Goal: Task Accomplishment & Management: Complete application form

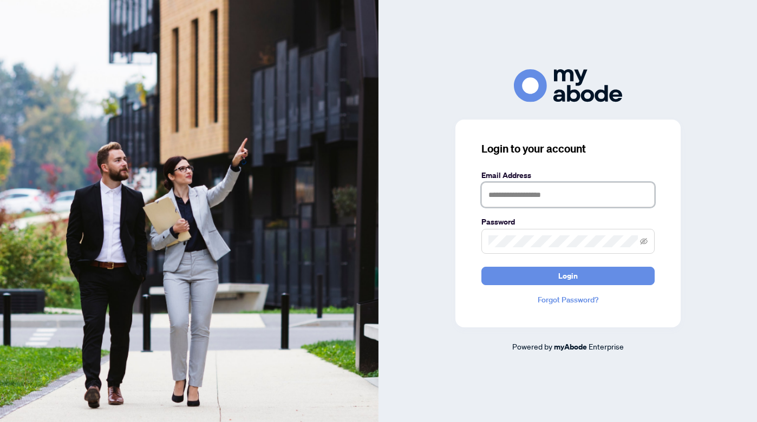
type input "**********"
click at [568, 276] on button "Login" at bounding box center [568, 276] width 173 height 18
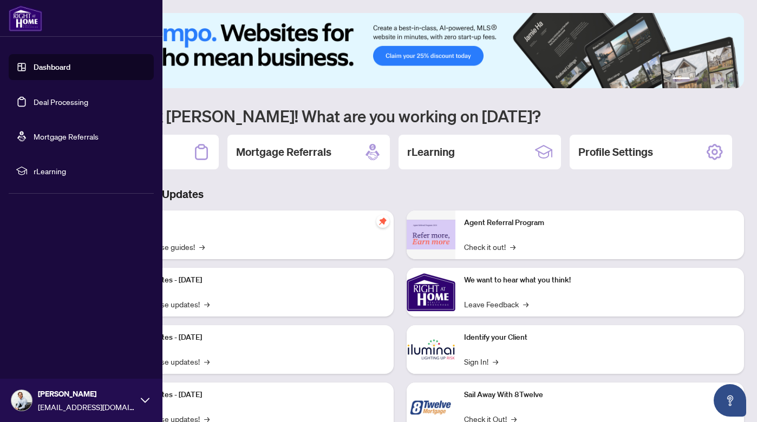
click at [53, 107] on link "Deal Processing" at bounding box center [61, 102] width 55 height 10
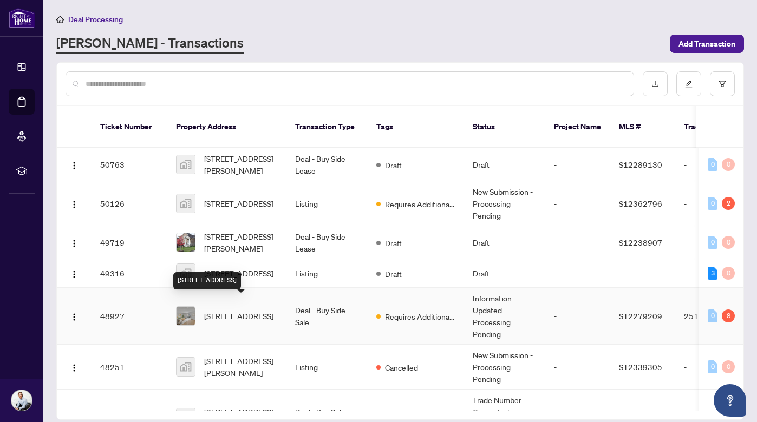
click at [239, 310] on span "[STREET_ADDRESS]" at bounding box center [238, 316] width 69 height 12
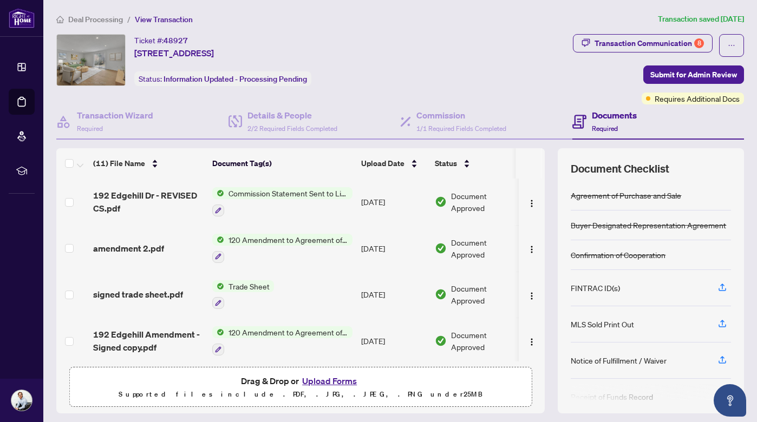
click at [324, 380] on button "Upload Forms" at bounding box center [329, 381] width 61 height 14
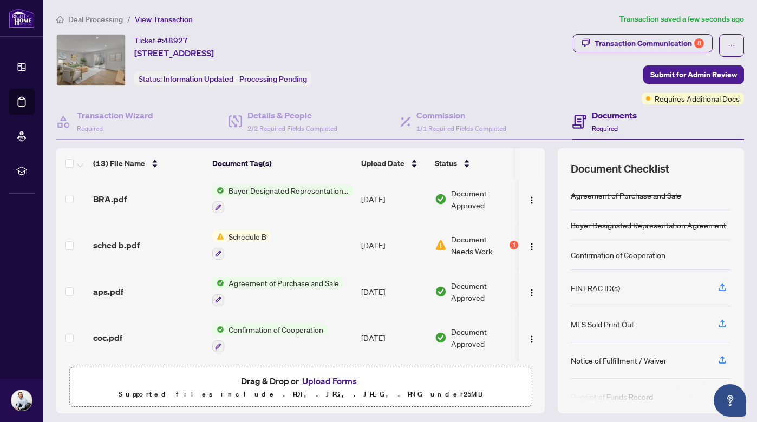
scroll to position [405, 0]
click at [248, 235] on span "Schedule B" at bounding box center [247, 237] width 47 height 12
click at [133, 244] on span "sched b.pdf" at bounding box center [116, 245] width 47 height 13
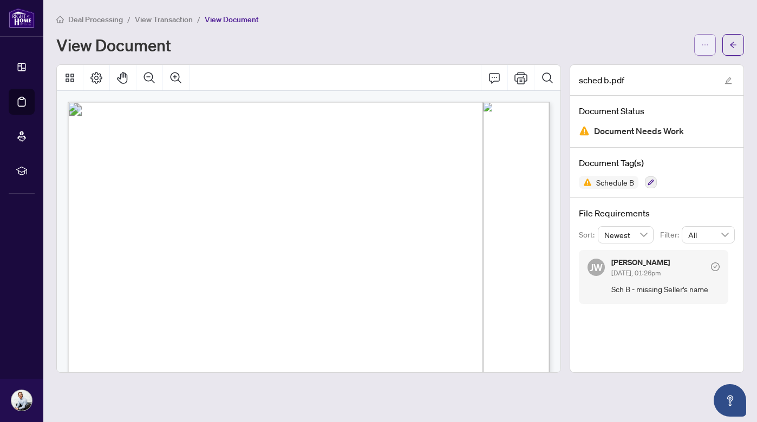
click at [707, 40] on span "button" at bounding box center [705, 44] width 8 height 17
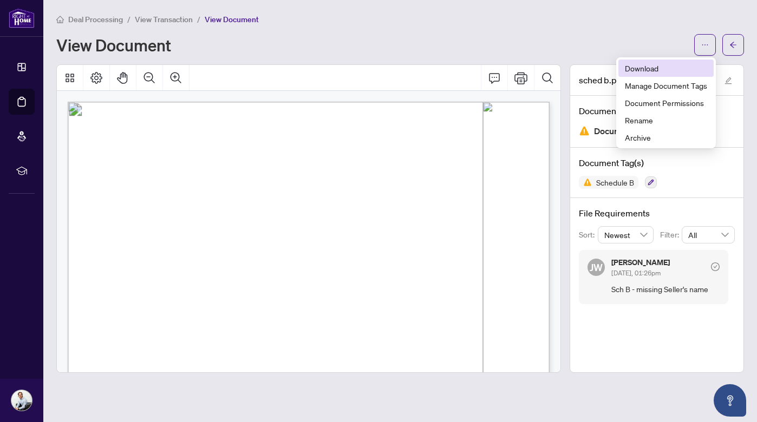
click at [672, 66] on span "Download" at bounding box center [666, 68] width 82 height 12
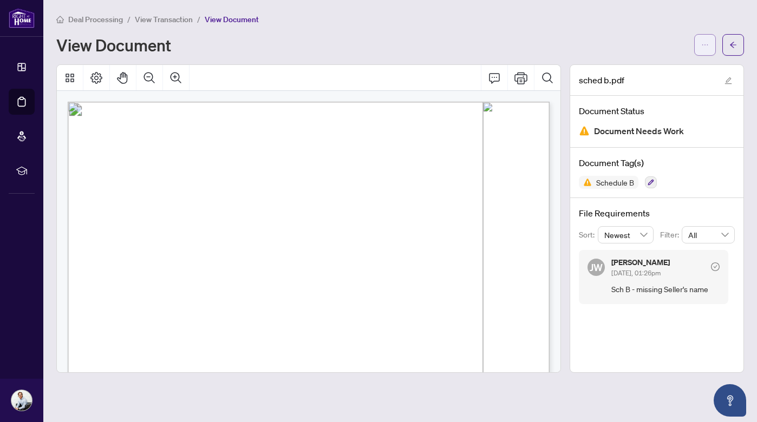
click at [698, 41] on button "button" at bounding box center [705, 45] width 22 height 22
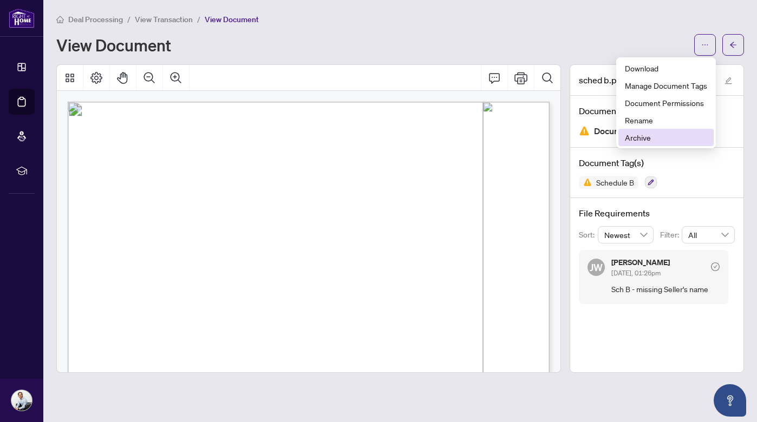
click at [655, 134] on span "Archive" at bounding box center [666, 138] width 82 height 12
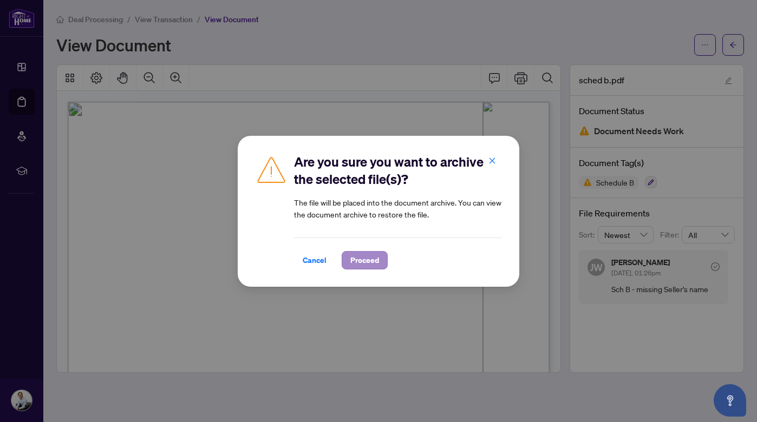
click at [372, 257] on span "Proceed" at bounding box center [364, 260] width 29 height 17
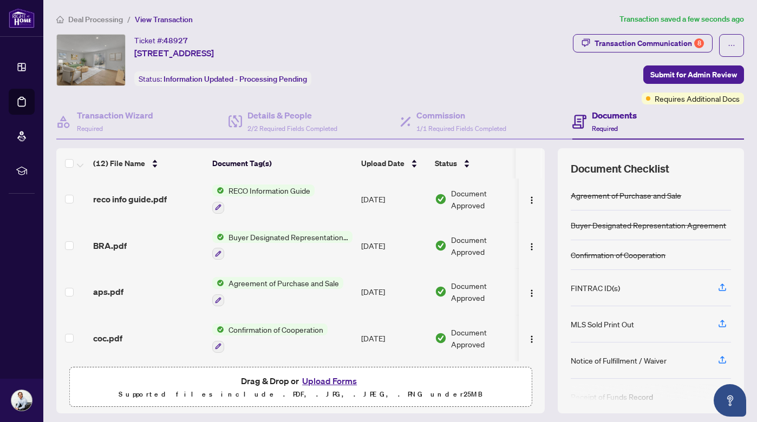
scroll to position [359, 0]
click at [330, 382] on button "Upload Forms" at bounding box center [329, 381] width 61 height 14
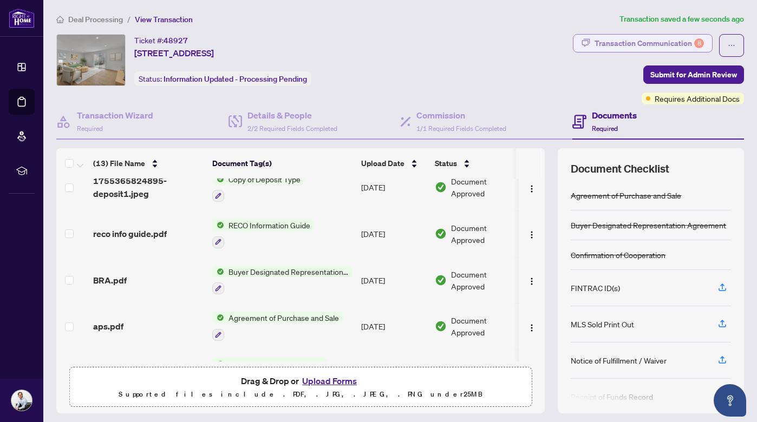
click at [613, 45] on div "Transaction Communication 8" at bounding box center [649, 43] width 109 height 17
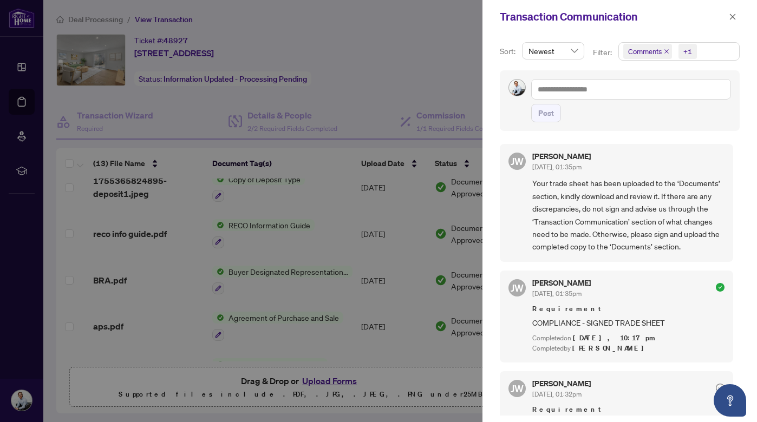
click at [404, 37] on div at bounding box center [378, 211] width 757 height 422
click at [733, 14] on icon "close" at bounding box center [733, 17] width 8 height 8
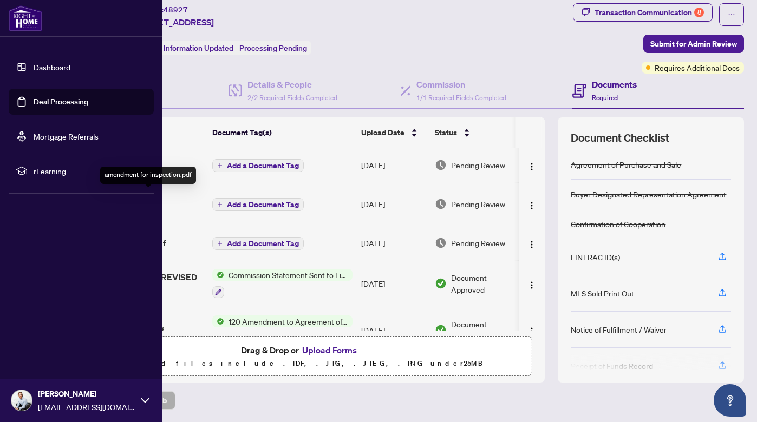
scroll to position [0, 0]
click at [41, 67] on link "Dashboard" at bounding box center [52, 67] width 37 height 10
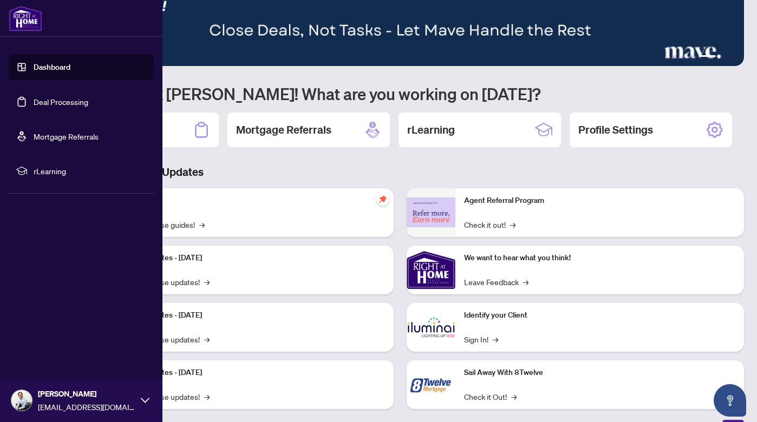
click at [34, 67] on link "Dashboard" at bounding box center [52, 67] width 37 height 10
click at [57, 65] on link "Dashboard" at bounding box center [52, 67] width 37 height 10
click at [69, 67] on link "Dashboard" at bounding box center [52, 67] width 37 height 10
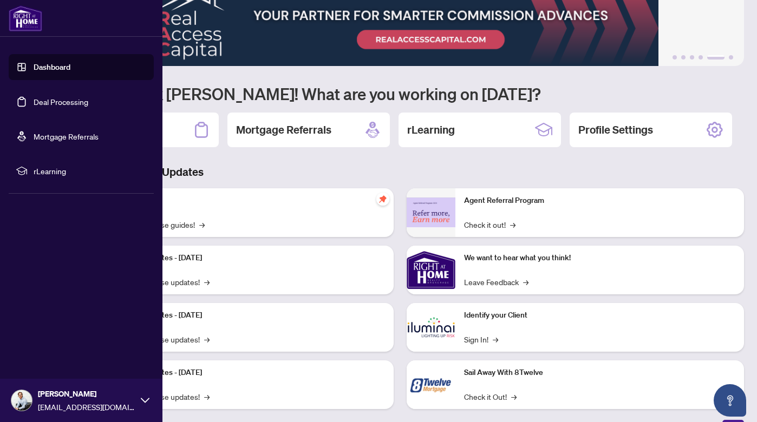
click at [48, 103] on link "Deal Processing" at bounding box center [61, 102] width 55 height 10
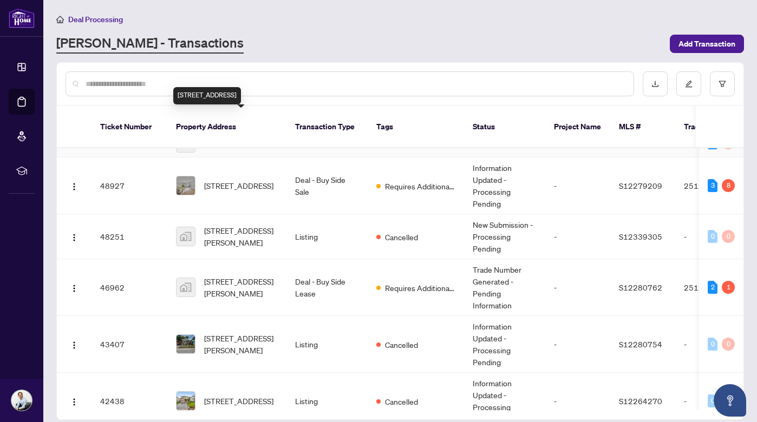
scroll to position [146, 0]
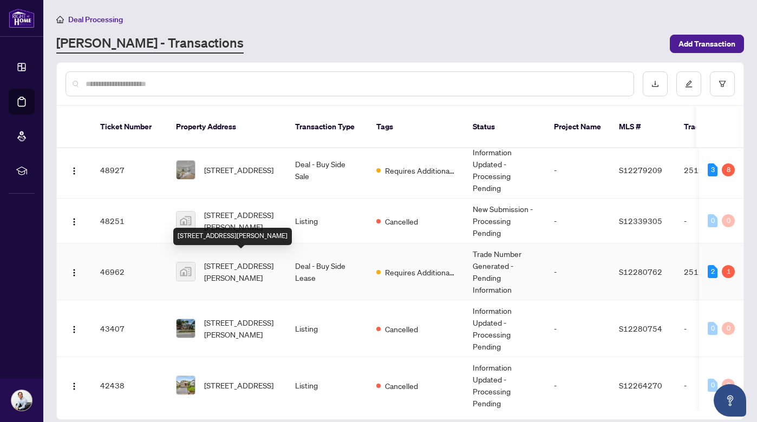
click at [245, 263] on span "63 Andrew Street South #1, Orillia, ON, Canada" at bounding box center [241, 272] width 74 height 24
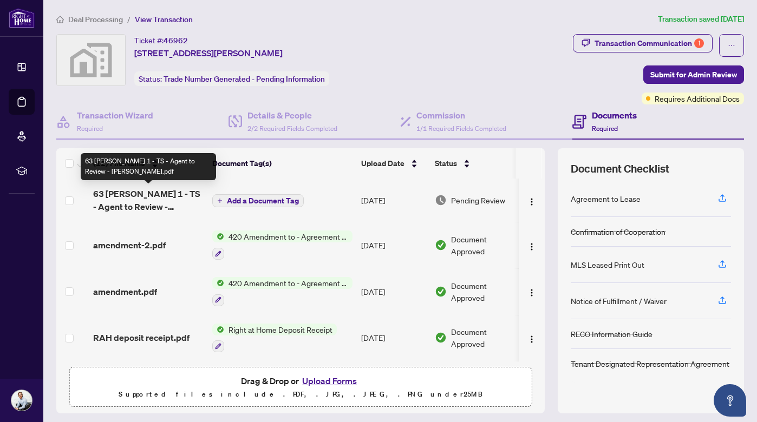
click at [168, 192] on span "63 Andrew 1 - TS - Agent to Review - John.pdf" at bounding box center [148, 200] width 110 height 26
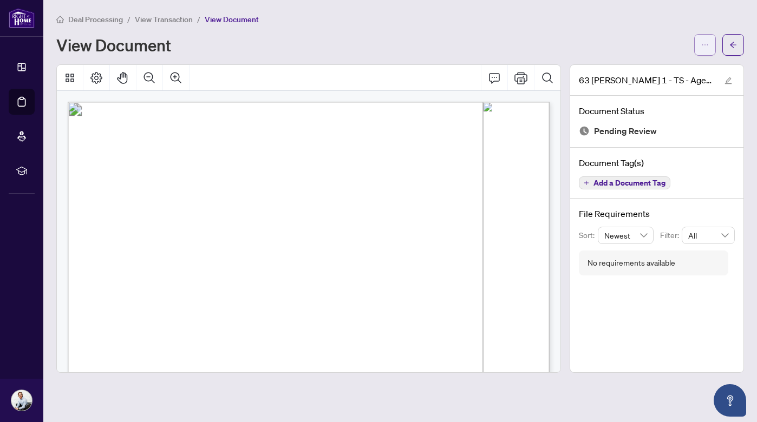
click at [704, 40] on span "button" at bounding box center [705, 44] width 8 height 17
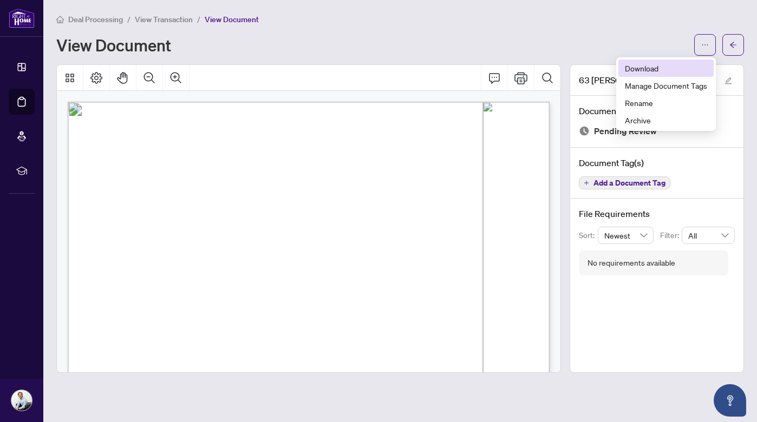
click at [657, 70] on span "Download" at bounding box center [666, 68] width 82 height 12
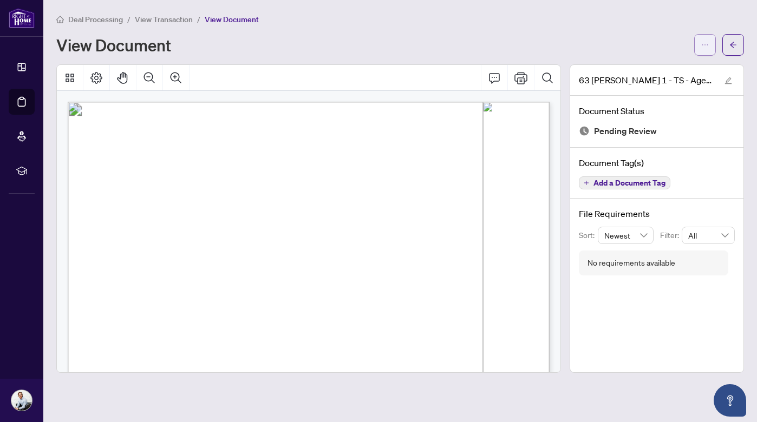
click at [705, 48] on icon "ellipsis" at bounding box center [705, 45] width 8 height 8
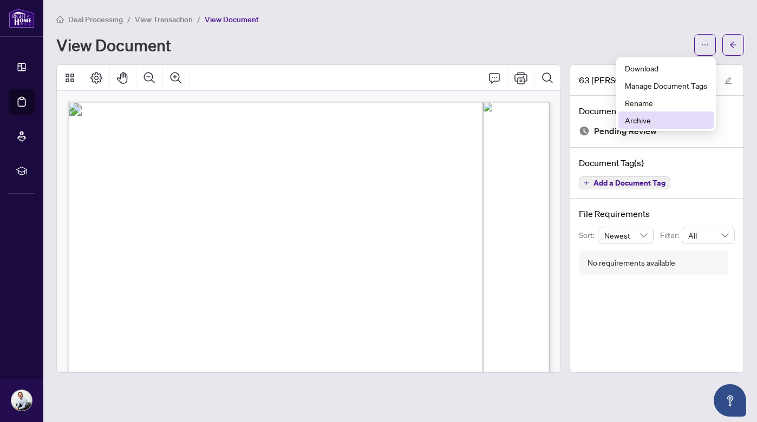
click at [642, 120] on span "Archive" at bounding box center [666, 120] width 82 height 12
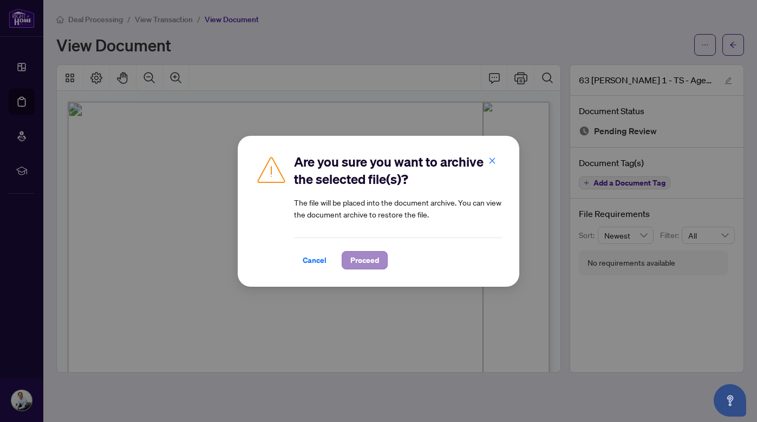
click at [370, 264] on span "Proceed" at bounding box center [364, 260] width 29 height 17
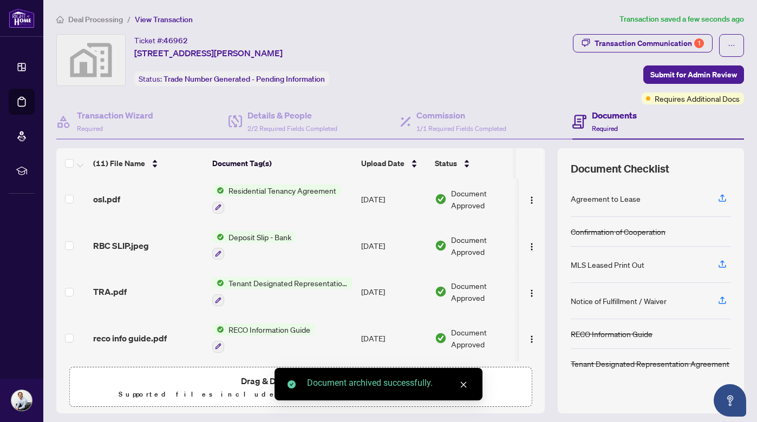
scroll to position [316, 0]
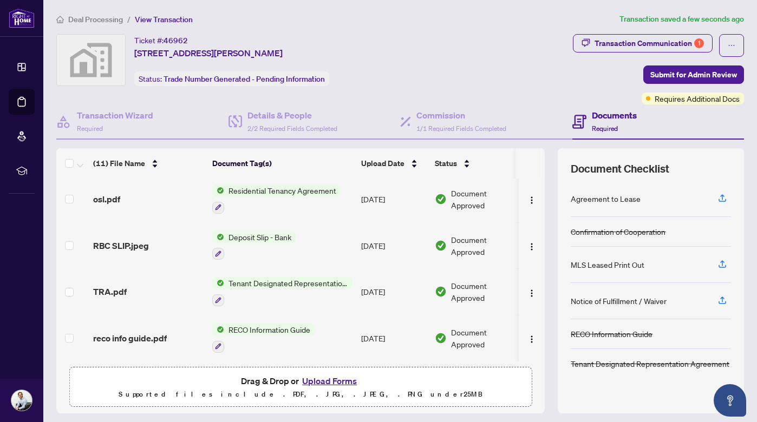
click at [346, 381] on button "Upload Forms" at bounding box center [329, 381] width 61 height 14
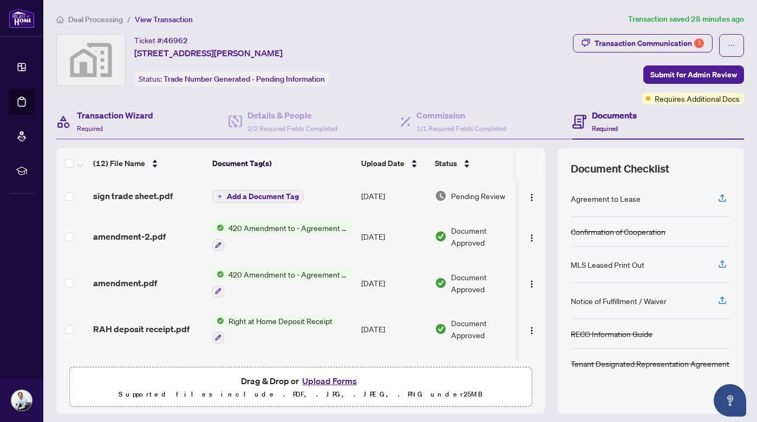
scroll to position [0, 0]
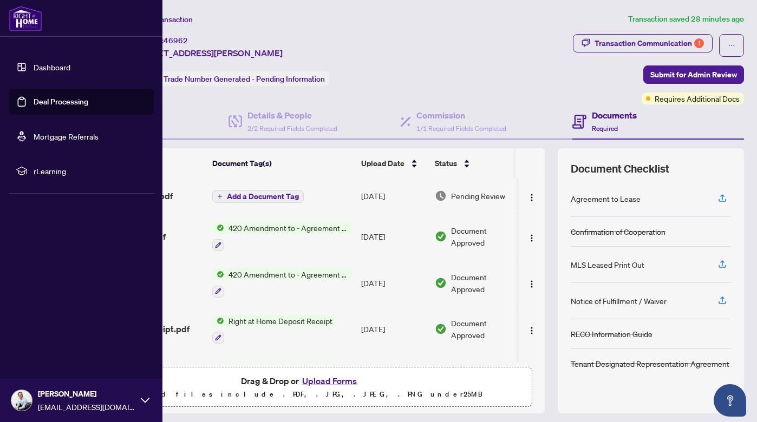
click at [34, 99] on link "Deal Processing" at bounding box center [61, 102] width 55 height 10
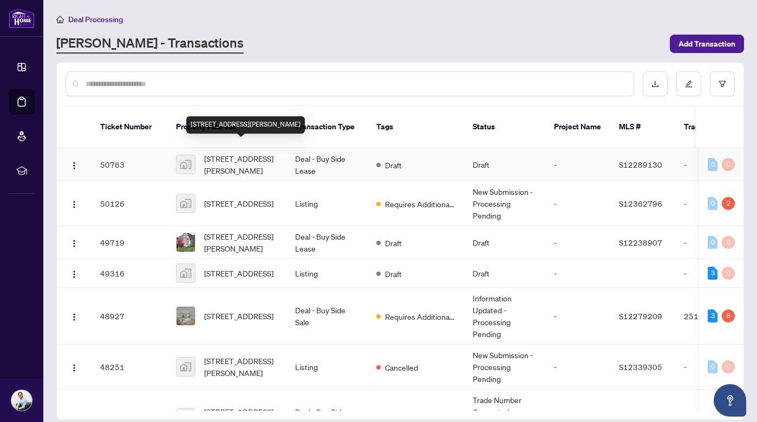
click at [239, 157] on span "19 Widgeon St, Barrie, ON, Canada" at bounding box center [241, 165] width 74 height 24
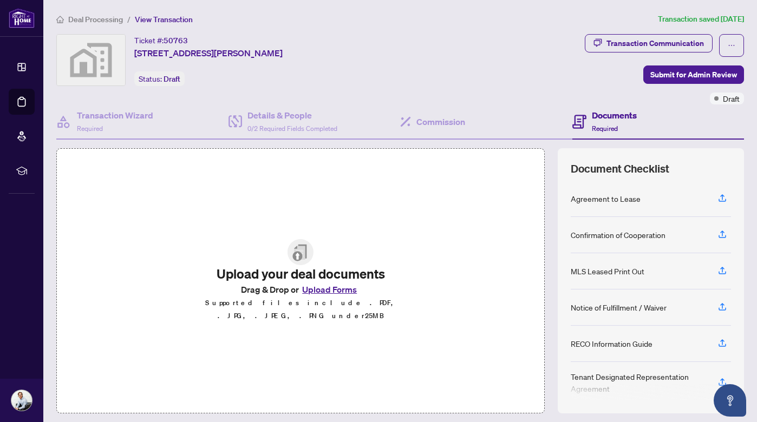
click at [330, 294] on button "Upload Forms" at bounding box center [329, 290] width 61 height 14
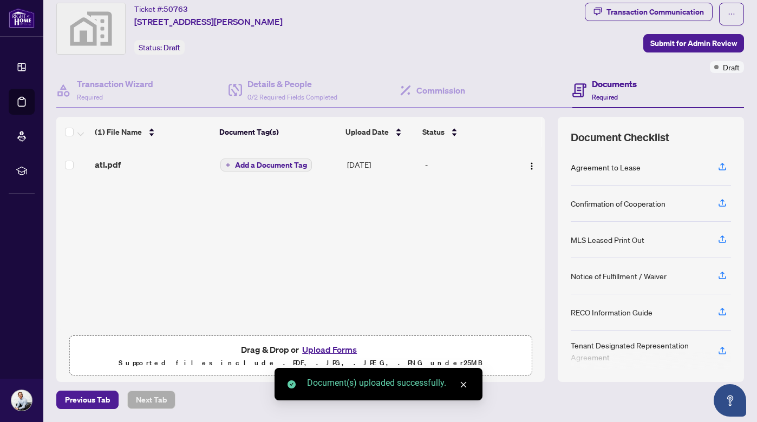
scroll to position [31, 0]
click at [318, 352] on button "Upload Forms" at bounding box center [329, 350] width 61 height 14
click at [342, 351] on button "Upload Forms" at bounding box center [329, 350] width 61 height 14
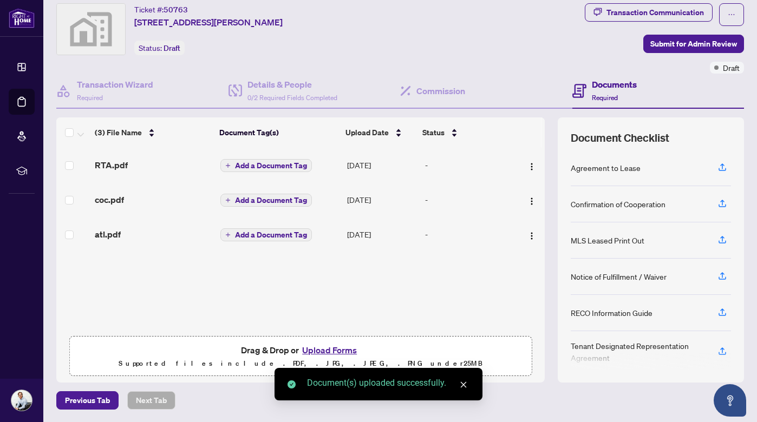
click at [342, 349] on button "Upload Forms" at bounding box center [329, 350] width 61 height 14
click at [346, 353] on button "Upload Forms" at bounding box center [329, 350] width 61 height 14
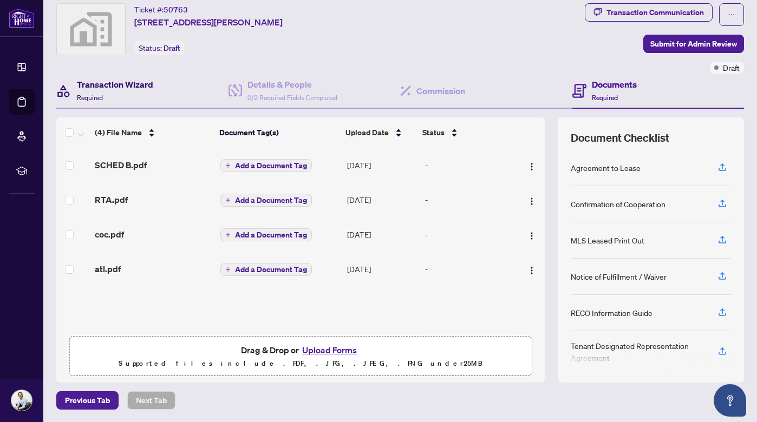
click at [132, 79] on h4 "Transaction Wizard" at bounding box center [115, 84] width 76 height 13
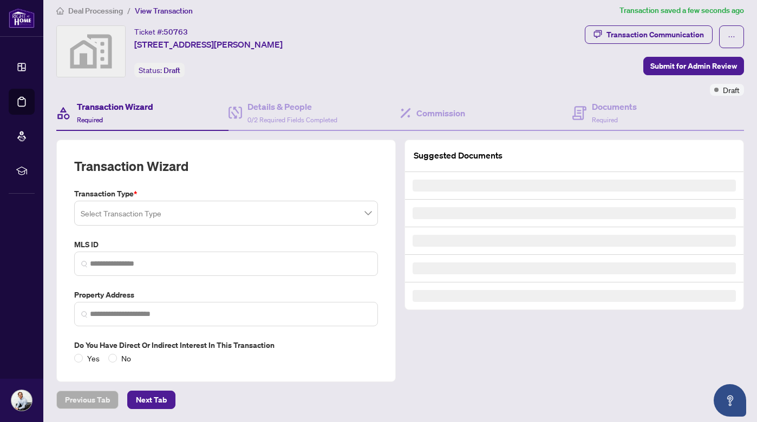
type input "*********"
type input "**********"
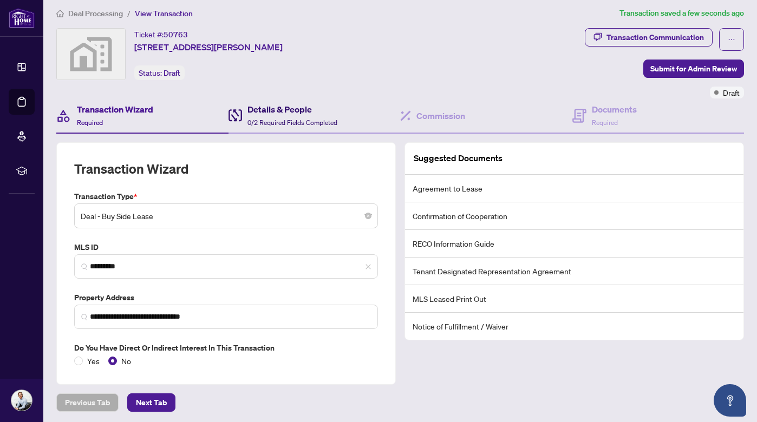
click at [280, 120] on span "0/2 Required Fields Completed" at bounding box center [293, 123] width 90 height 8
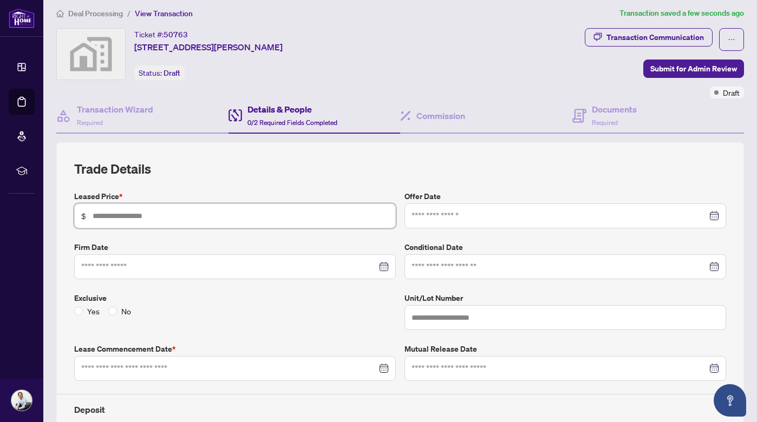
click at [177, 212] on input "text" at bounding box center [241, 216] width 296 height 12
type input "*****"
click at [249, 178] on div "Trade Details Leased Price * $ ***** Offer Date Firm Date Conditional Date Excl…" at bounding box center [400, 323] width 652 height 326
click at [477, 216] on input at bounding box center [560, 216] width 296 height 12
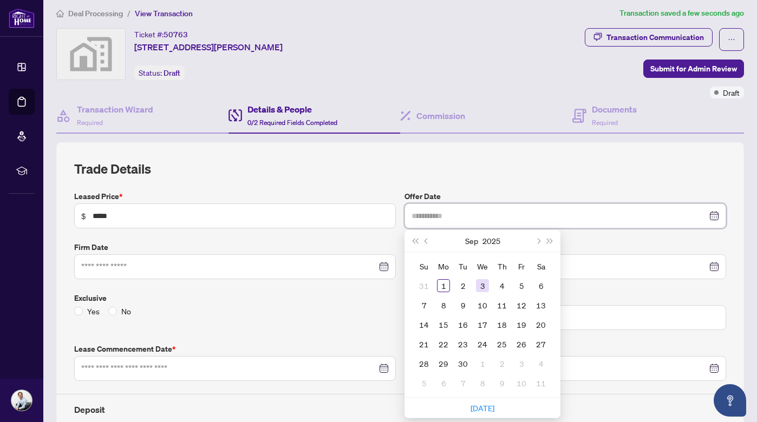
type input "**********"
click at [424, 240] on button "Previous month (PageUp)" at bounding box center [427, 241] width 12 height 22
type input "**********"
click at [485, 364] on div "27" at bounding box center [482, 363] width 13 height 13
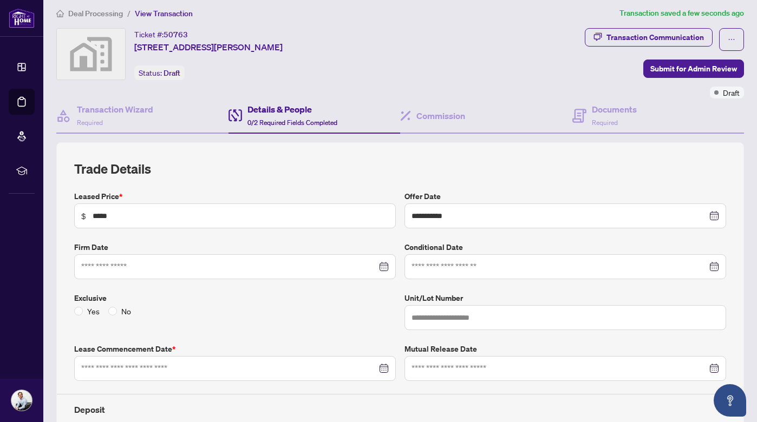
click at [517, 191] on label "Offer Date" at bounding box center [566, 197] width 322 height 12
click at [171, 265] on input at bounding box center [229, 267] width 296 height 12
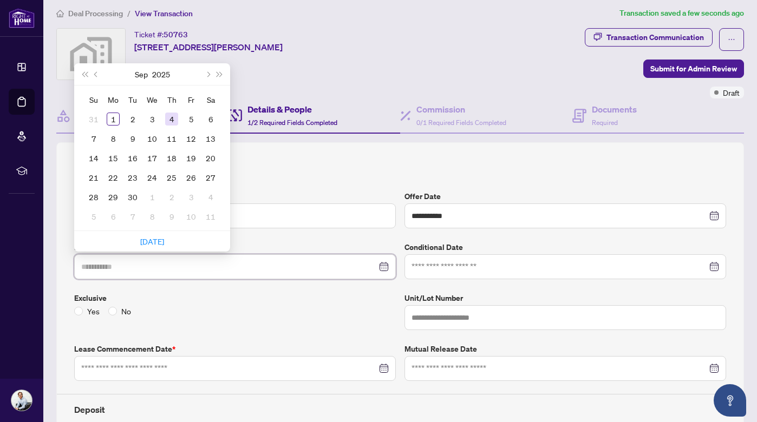
type input "**********"
click at [97, 70] on button "Previous month (PageUp)" at bounding box center [96, 74] width 12 height 22
type input "**********"
click at [175, 197] on div "28" at bounding box center [171, 197] width 13 height 13
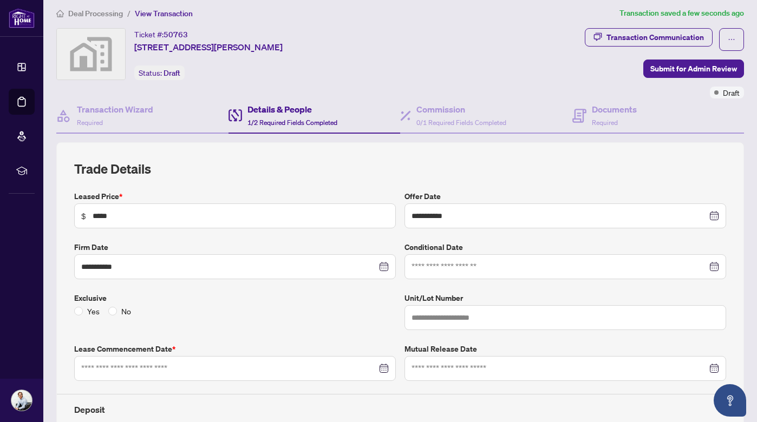
click at [218, 311] on div "Yes No" at bounding box center [235, 311] width 322 height 12
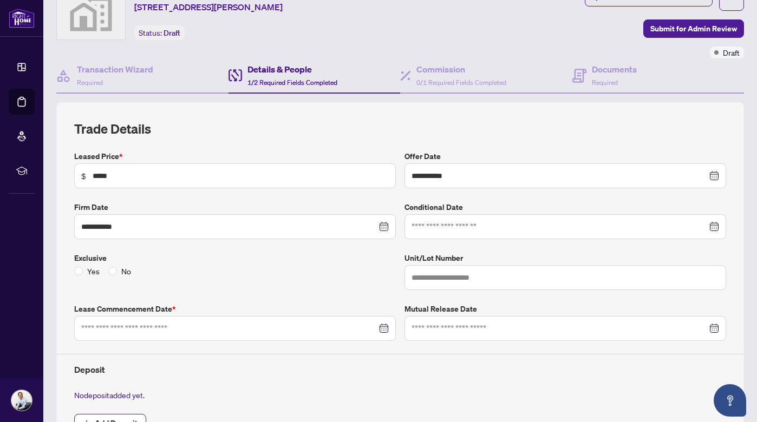
scroll to position [48, 0]
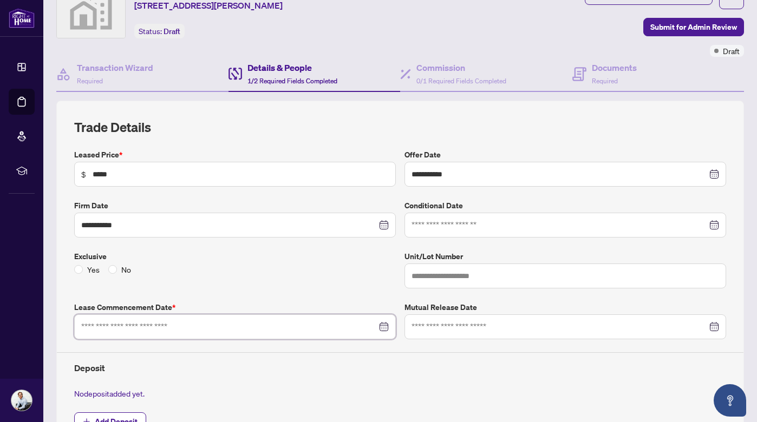
click at [279, 323] on input at bounding box center [229, 327] width 296 height 12
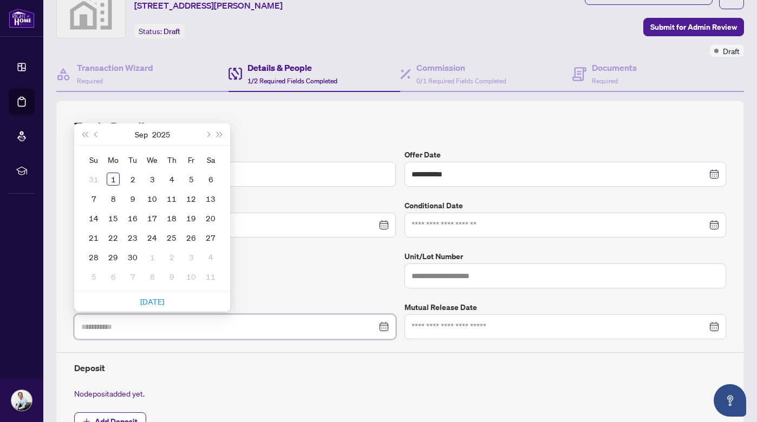
type input "**********"
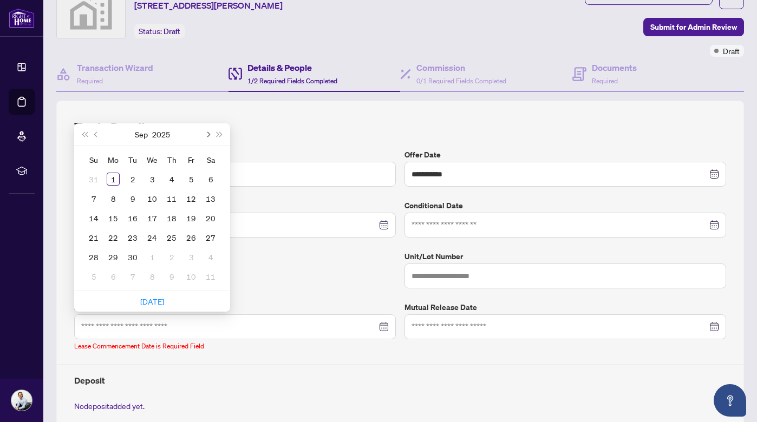
click at [208, 134] on span "Next month (PageDown)" at bounding box center [207, 134] width 5 height 5
type input "**********"
click at [151, 181] on div "1" at bounding box center [152, 179] width 13 height 13
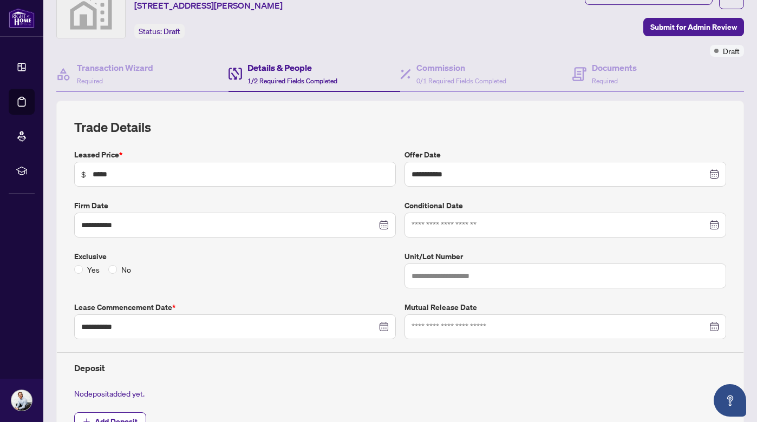
click at [227, 294] on div "**********" at bounding box center [400, 297] width 661 height 296
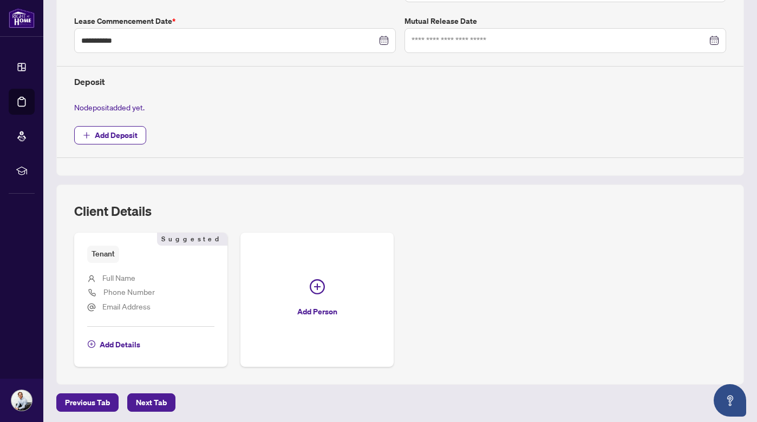
scroll to position [334, 0]
click at [135, 134] on span "Add Deposit" at bounding box center [116, 135] width 43 height 17
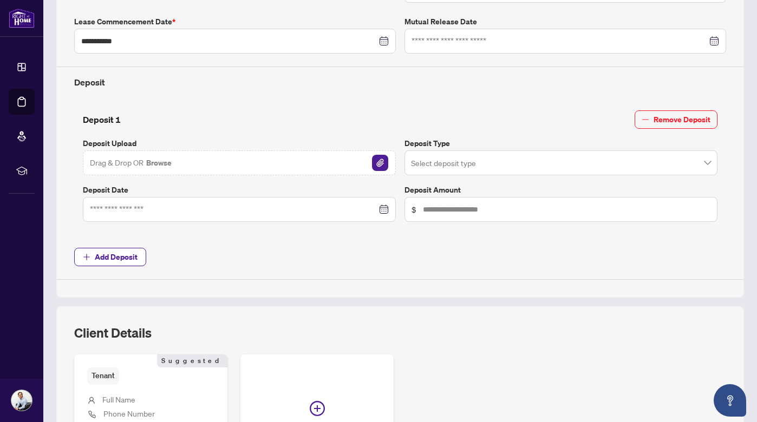
click at [222, 157] on div "Drag & Drop OR Browse" at bounding box center [239, 163] width 313 height 25
click at [374, 163] on img "button" at bounding box center [380, 163] width 16 height 16
click at [380, 160] on img "button" at bounding box center [380, 163] width 16 height 16
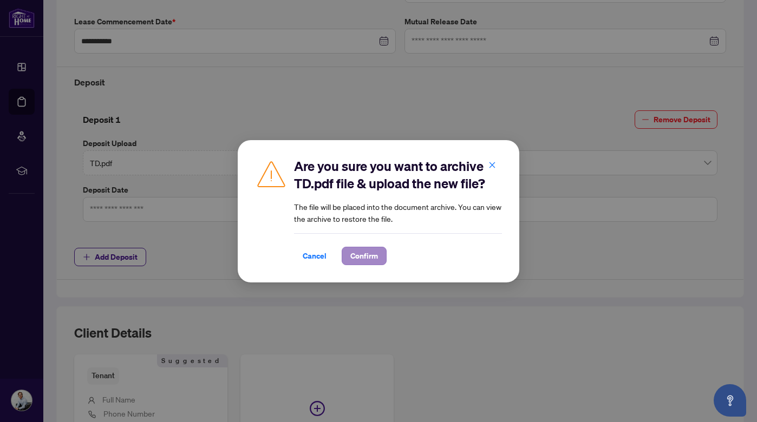
click at [353, 256] on span "Confirm" at bounding box center [364, 256] width 28 height 17
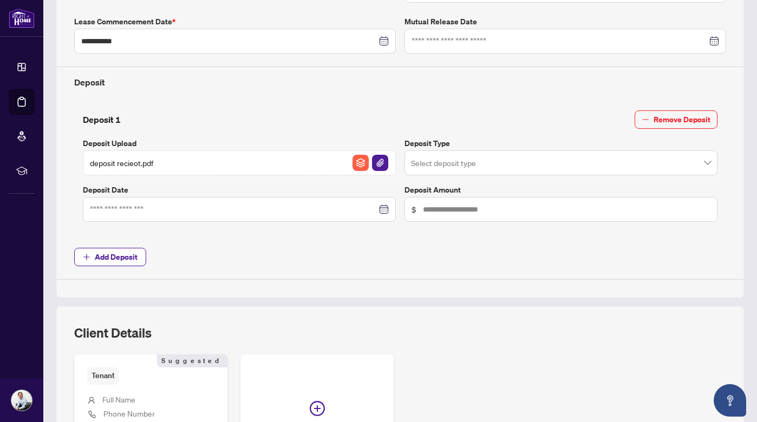
click at [509, 161] on input "search" at bounding box center [556, 165] width 290 height 24
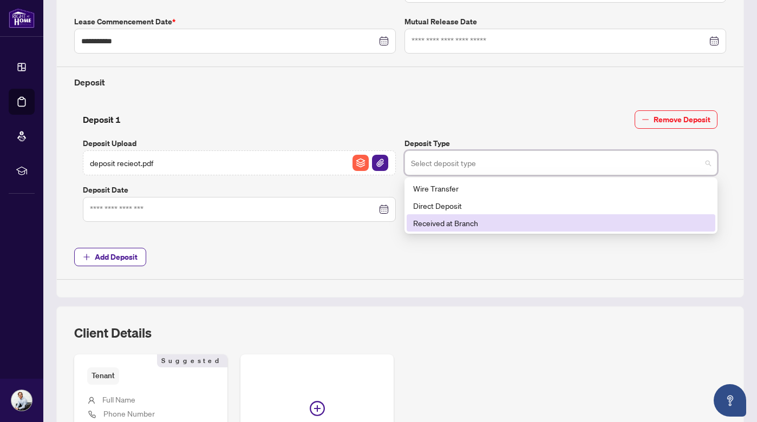
click at [508, 221] on div "Received at Branch" at bounding box center [561, 223] width 296 height 12
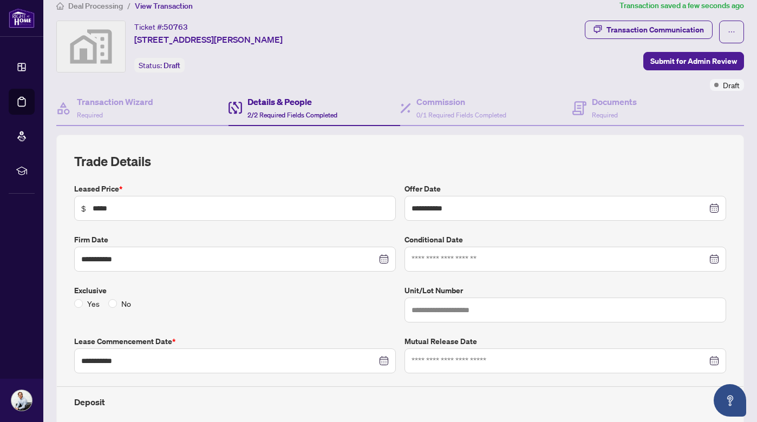
scroll to position [9, 0]
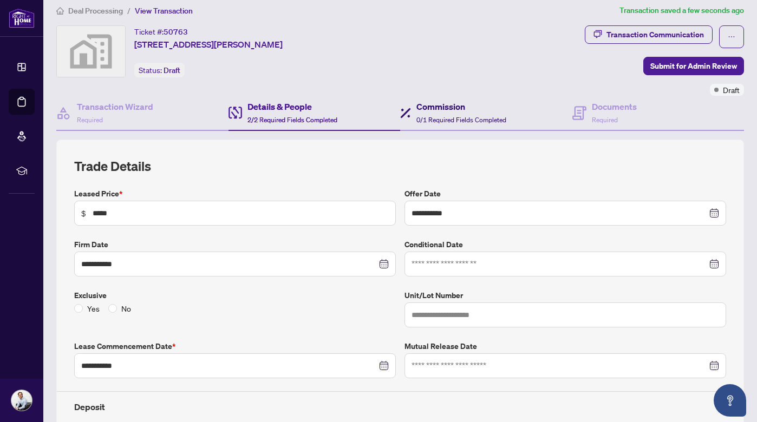
click at [450, 114] on div "Commission 0/1 Required Fields Completed" at bounding box center [462, 112] width 90 height 25
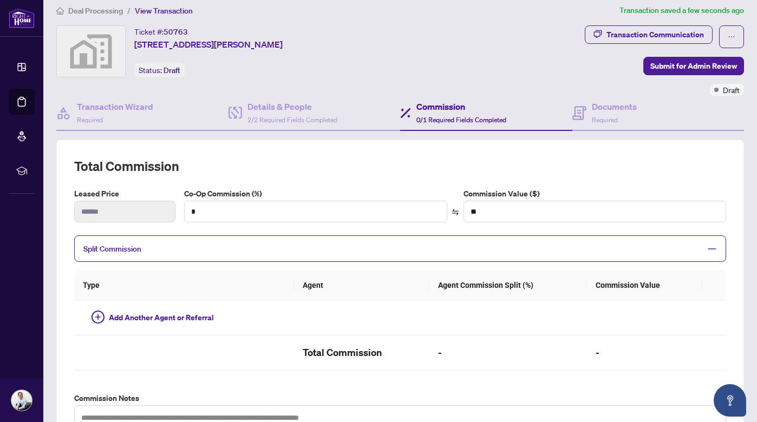
type textarea "**********"
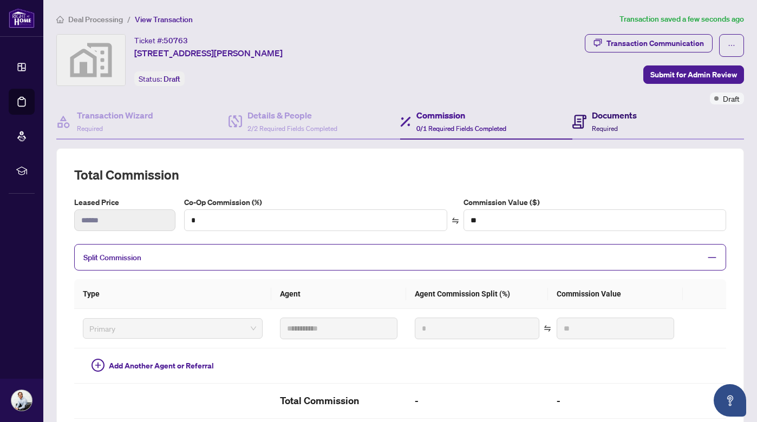
click at [608, 125] on span "Required" at bounding box center [605, 129] width 26 height 8
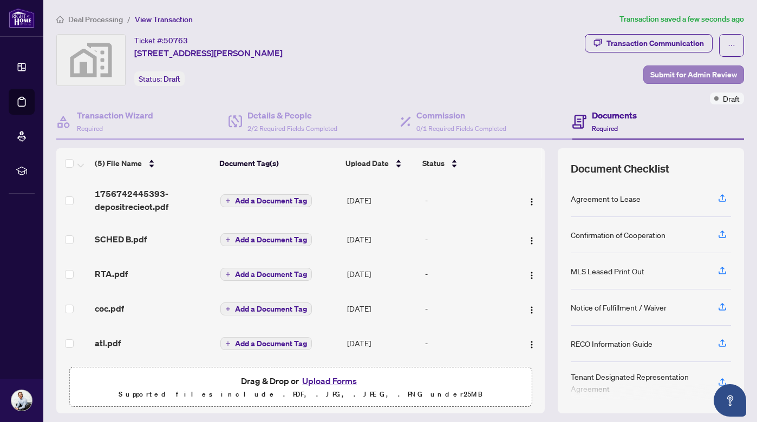
click at [704, 74] on span "Submit for Admin Review" at bounding box center [693, 74] width 87 height 17
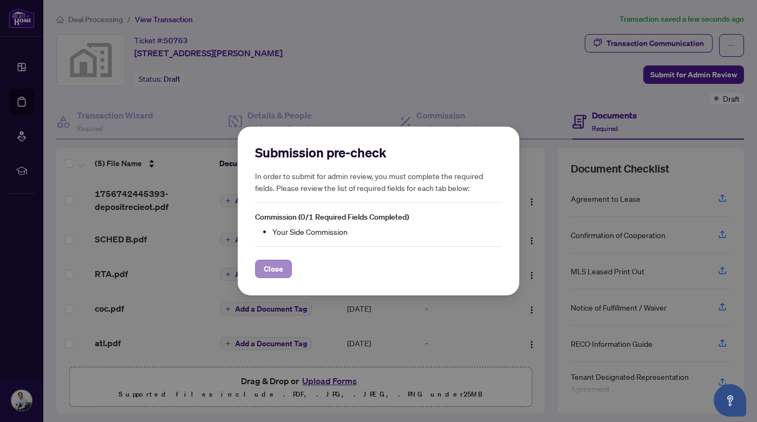
click at [277, 274] on span "Close" at bounding box center [273, 269] width 19 height 17
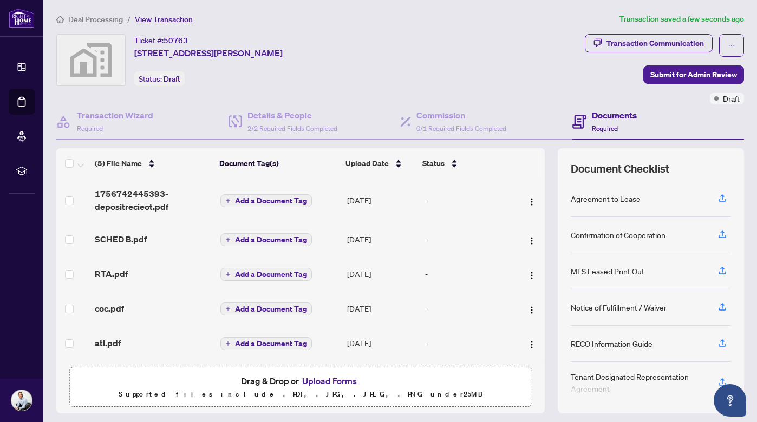
click at [438, 103] on div "Ticket #: 50763 19 Widgeon St, Barrie, ON, Canada Status: Draft" at bounding box center [318, 69] width 529 height 70
click at [438, 107] on div "Commission 0/1 Required Fields Completed" at bounding box center [486, 122] width 172 height 35
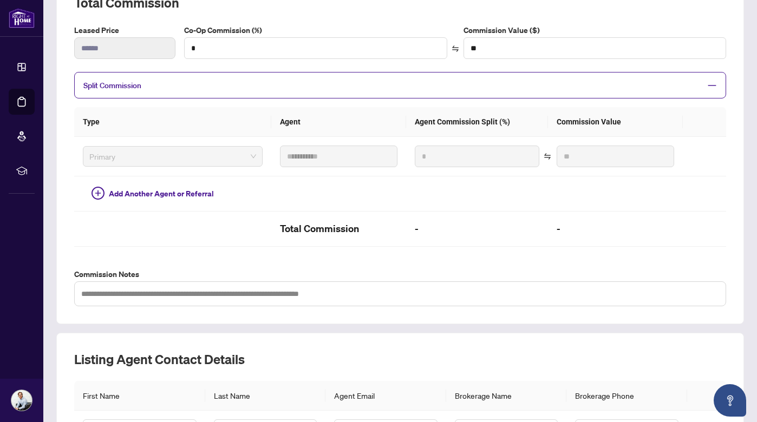
scroll to position [174, 0]
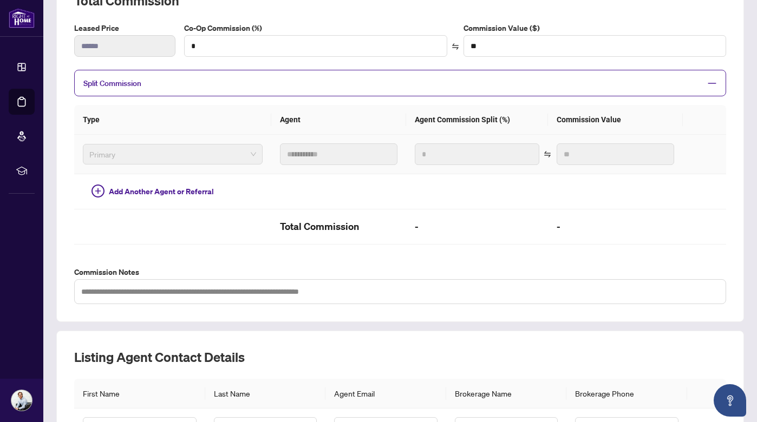
click at [206, 160] on span "Primary" at bounding box center [172, 154] width 167 height 16
click at [368, 47] on input "*" at bounding box center [316, 46] width 262 height 21
type input "*"
type input "******"
type input "**"
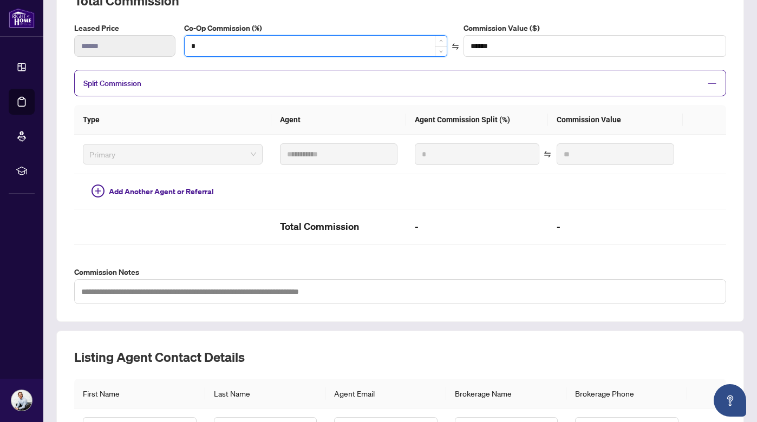
type input "******"
type input "**"
click at [574, 18] on div "**********" at bounding box center [400, 148] width 652 height 313
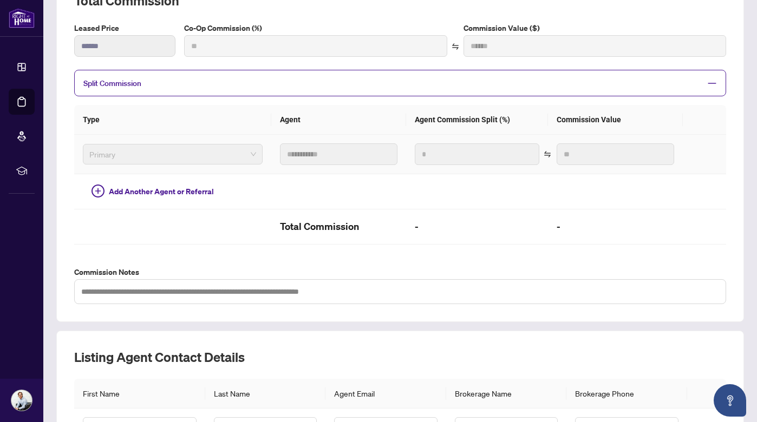
type input "***"
type input "******"
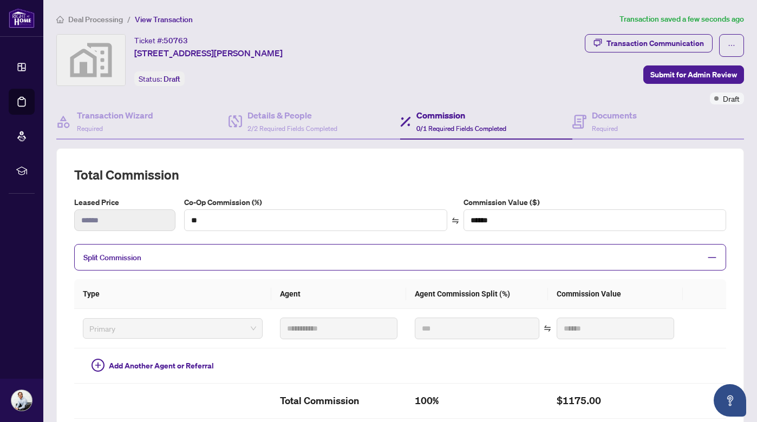
scroll to position [0, 0]
click at [667, 73] on span "Submit for Admin Review" at bounding box center [693, 74] width 87 height 17
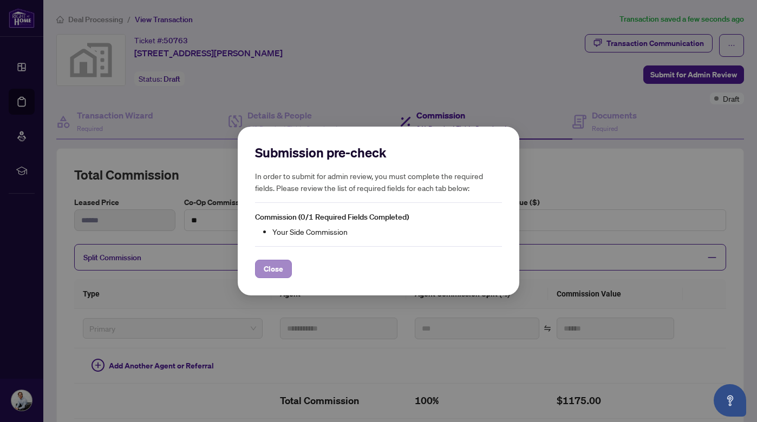
click at [282, 270] on span "Close" at bounding box center [273, 269] width 19 height 17
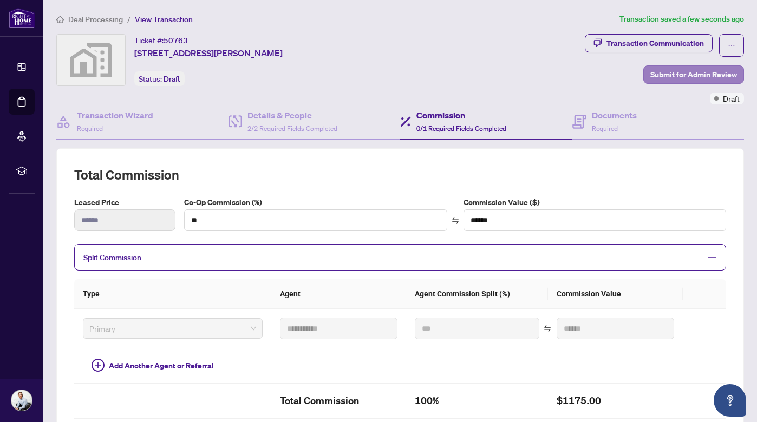
click at [669, 74] on span "Submit for Admin Review" at bounding box center [693, 74] width 87 height 17
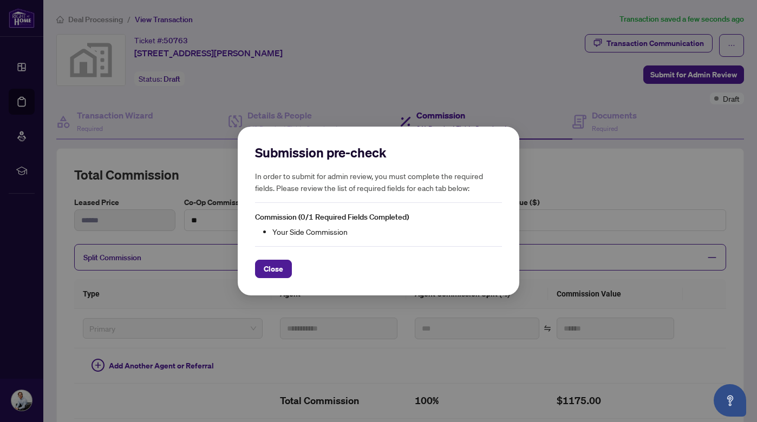
click at [388, 93] on div "Submission pre-check In order to submit for admin review, you must complete the…" at bounding box center [378, 211] width 757 height 422
click at [603, 129] on div "Submission pre-check In order to submit for admin review, you must complete the…" at bounding box center [378, 211] width 757 height 422
click at [277, 272] on span "Close" at bounding box center [273, 269] width 19 height 17
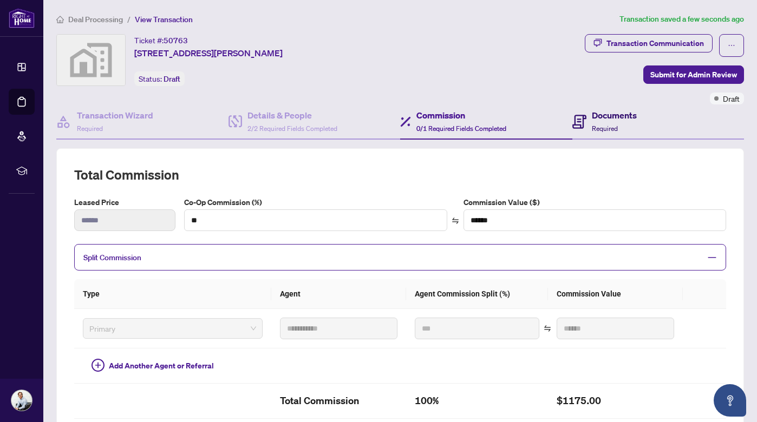
click at [617, 127] on span "Required" at bounding box center [605, 129] width 26 height 8
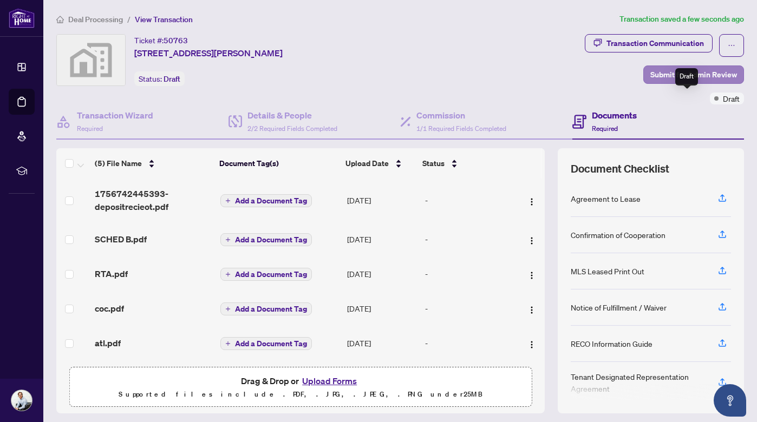
click at [702, 76] on span "Submit for Admin Review" at bounding box center [693, 74] width 87 height 17
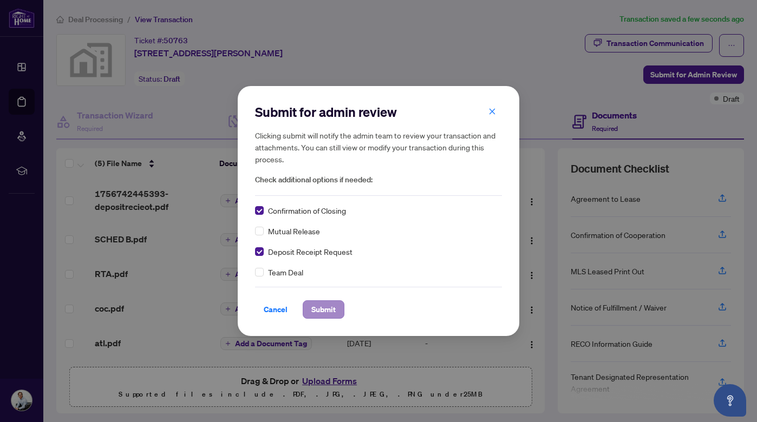
click at [331, 311] on span "Submit" at bounding box center [323, 309] width 24 height 17
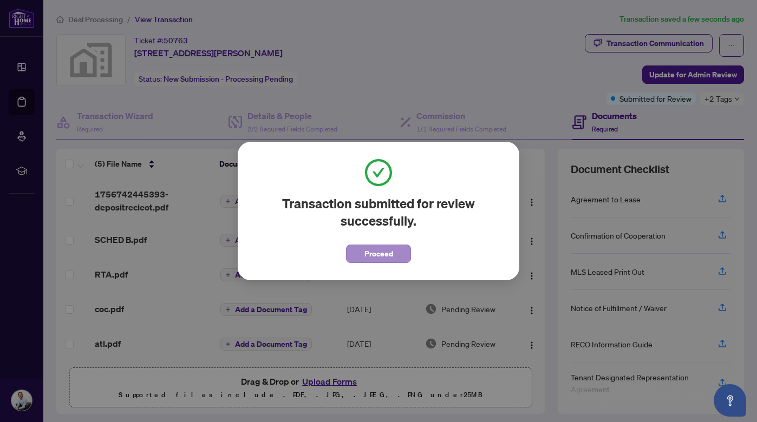
click at [372, 255] on span "Proceed" at bounding box center [379, 253] width 29 height 17
